Goal: Task Accomplishment & Management: Use online tool/utility

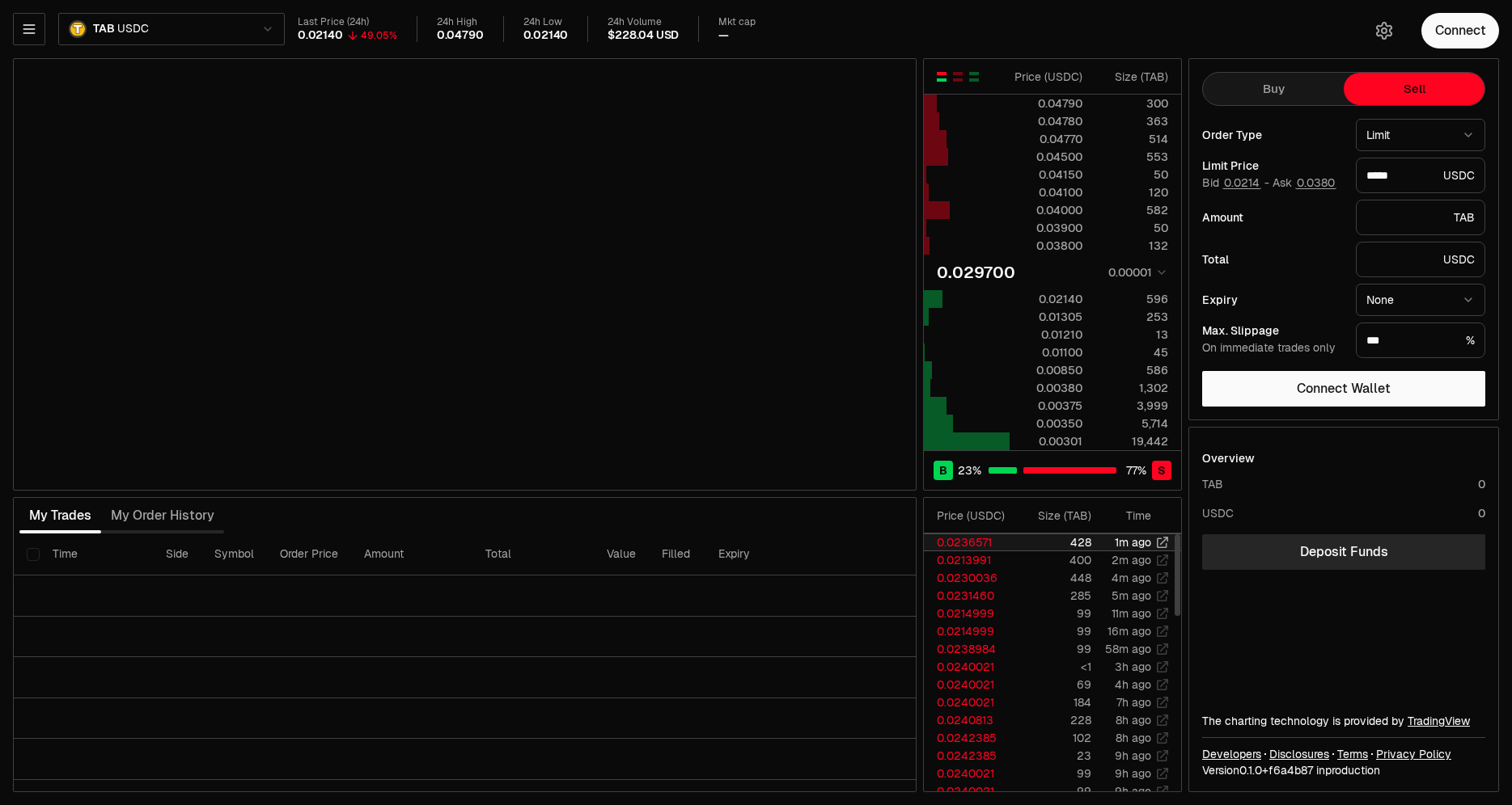
click at [787, 481] on td "0.0236571" at bounding box center [969, 542] width 92 height 18
click at [787, 481] on td "0.0230036" at bounding box center [969, 578] width 92 height 18
click at [787, 481] on td "0.0231460" at bounding box center [969, 596] width 92 height 18
click at [787, 481] on td "0.0236571" at bounding box center [969, 542] width 92 height 18
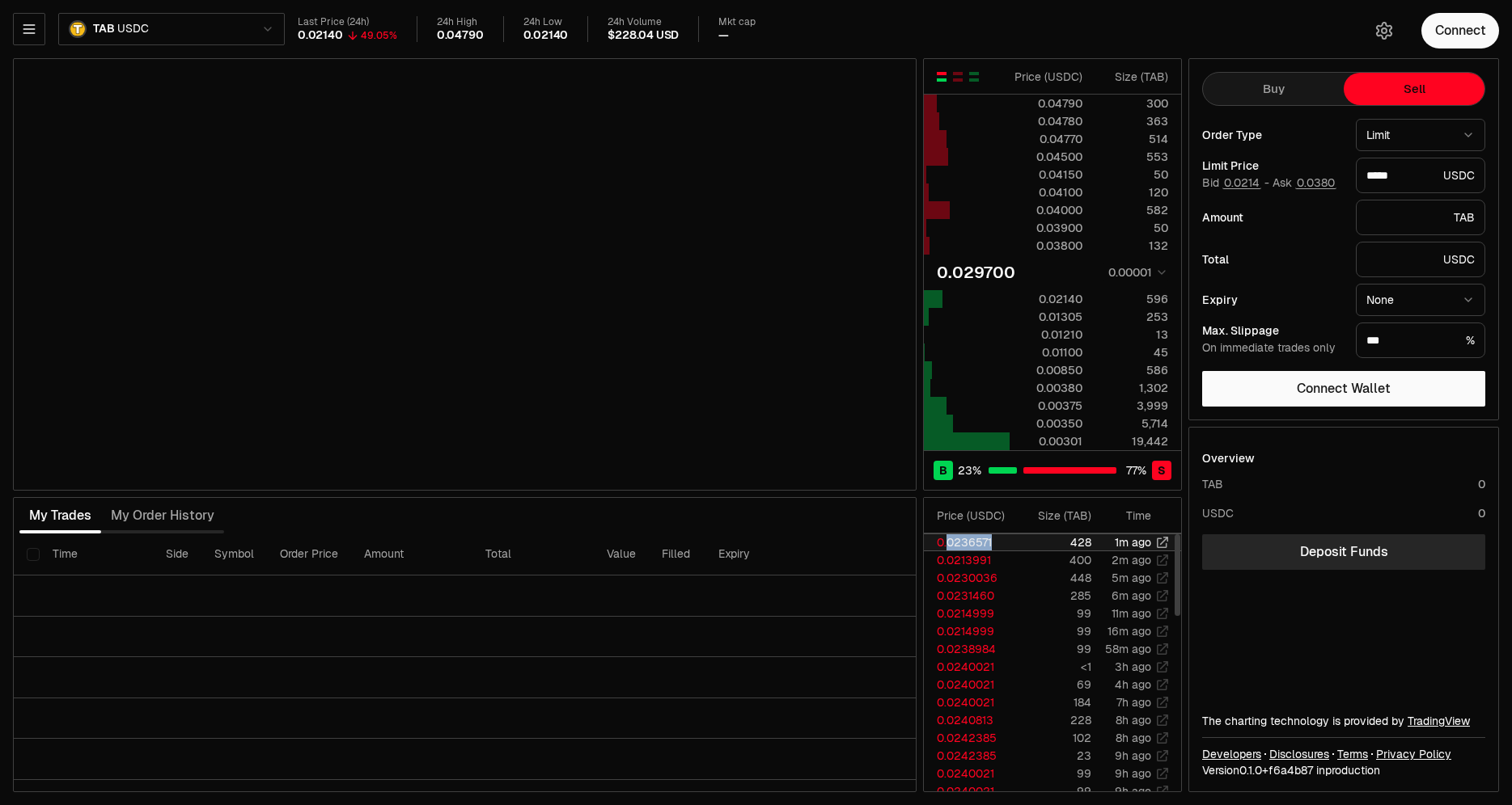
click at [787, 481] on td "0.0236571" at bounding box center [969, 542] width 92 height 18
click at [787, 481] on icon at bounding box center [1161, 541] width 11 height 11
click at [787, 481] on icon at bounding box center [1161, 559] width 11 height 11
click at [787, 481] on icon at bounding box center [1161, 577] width 11 height 11
click at [787, 481] on icon at bounding box center [1161, 595] width 11 height 11
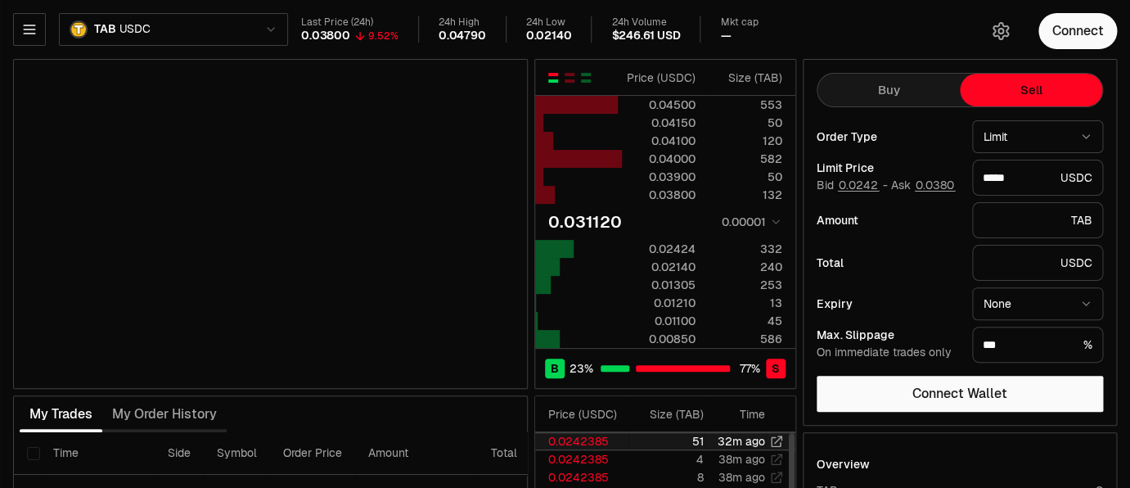
click at [777, 438] on icon at bounding box center [776, 440] width 11 height 11
